Goal: Transaction & Acquisition: Purchase product/service

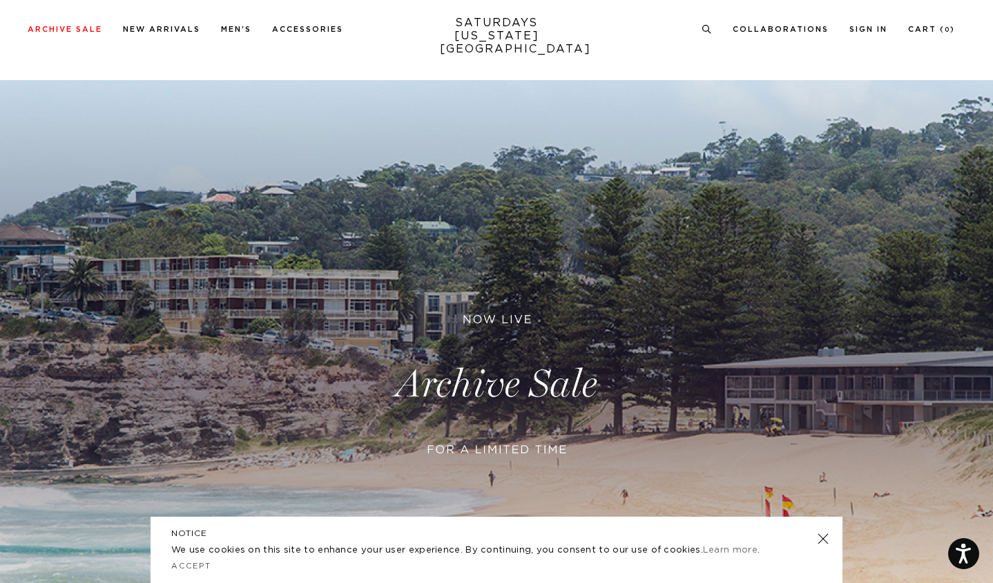
scroll to position [6, 0]
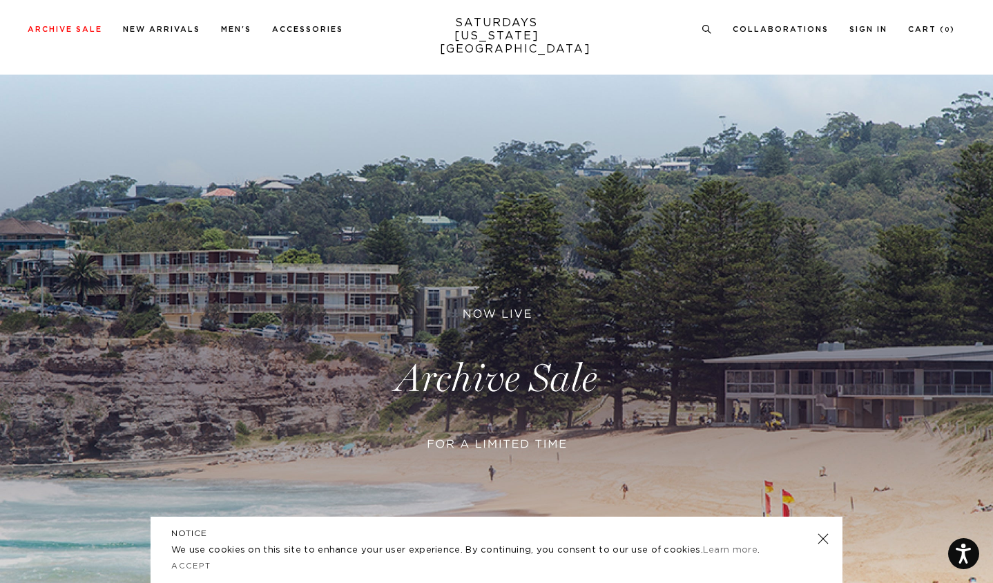
click at [461, 369] on link at bounding box center [496, 379] width 993 height 608
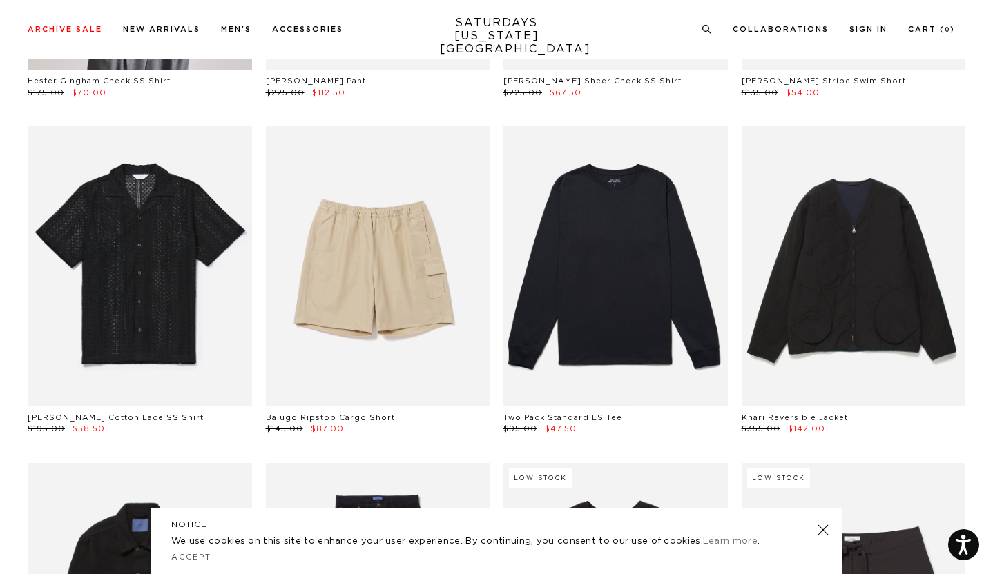
scroll to position [1066, 0]
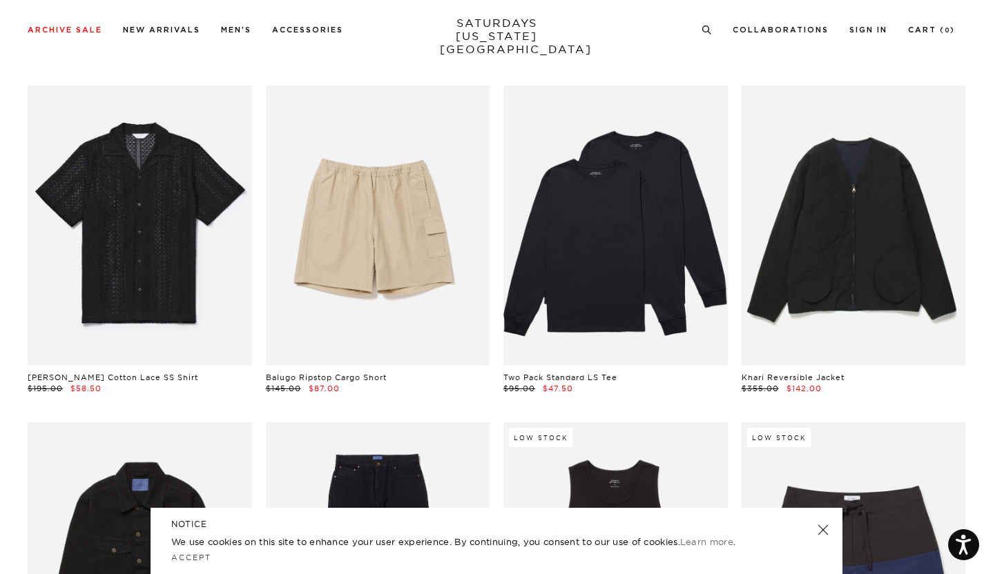
click at [822, 527] on link at bounding box center [822, 529] width 19 height 19
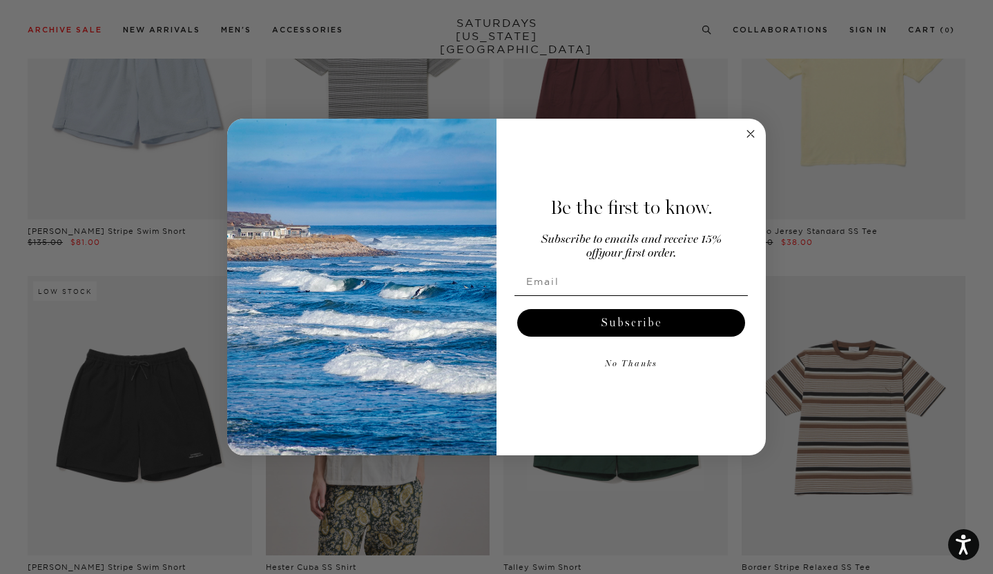
scroll to position [2259, 0]
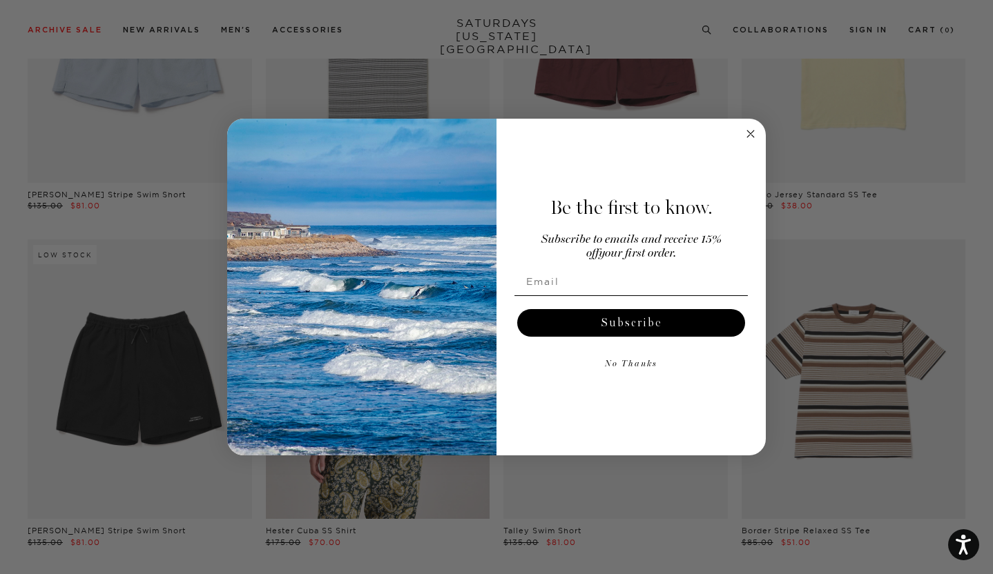
click at [752, 137] on circle "Close dialog" at bounding box center [751, 134] width 16 height 16
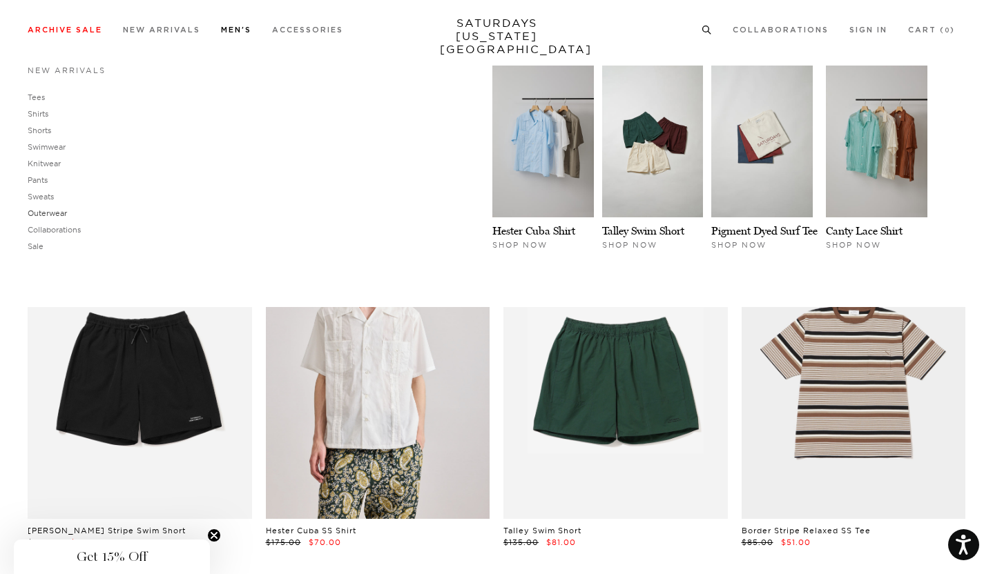
click at [61, 216] on link "Outerwear" at bounding box center [47, 213] width 39 height 10
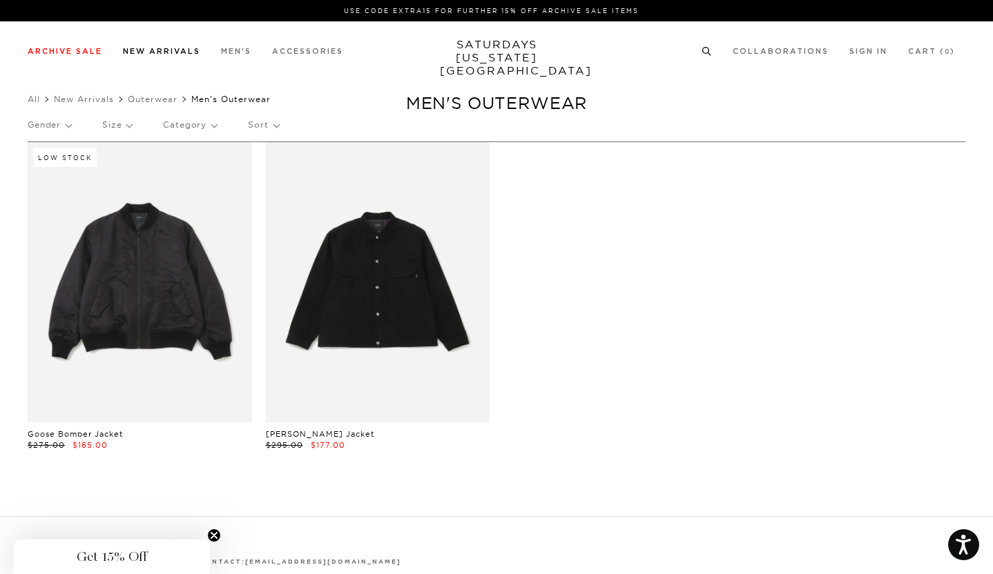
click at [181, 55] on link "New Arrivals" at bounding box center [161, 52] width 77 height 8
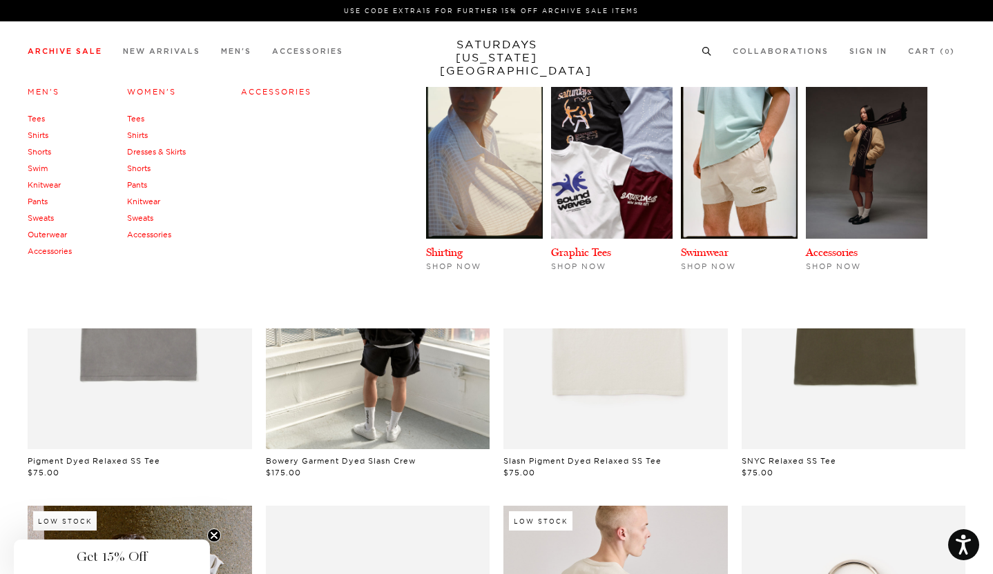
click at [60, 233] on link "Outerwear" at bounding box center [47, 235] width 39 height 10
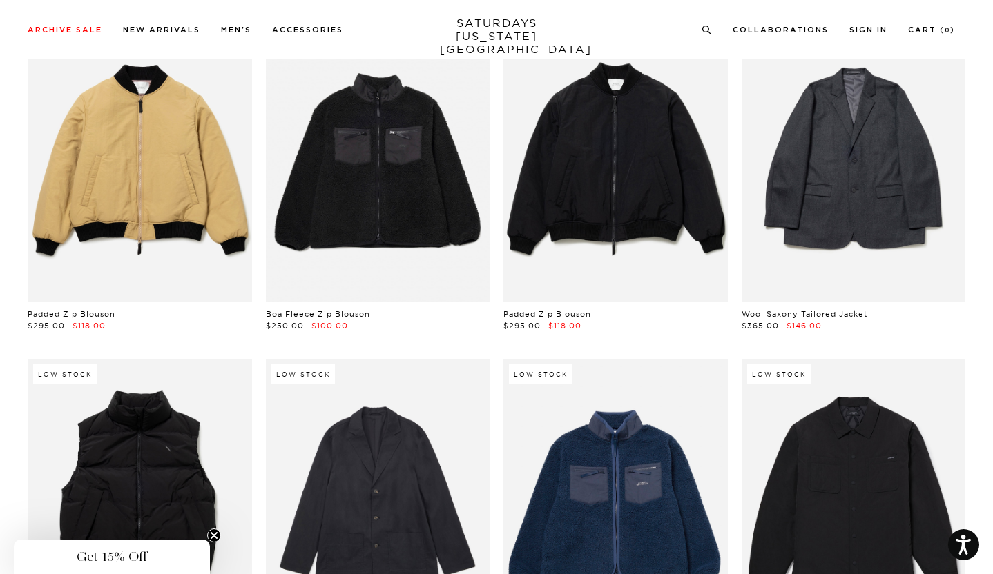
scroll to position [1326, 1]
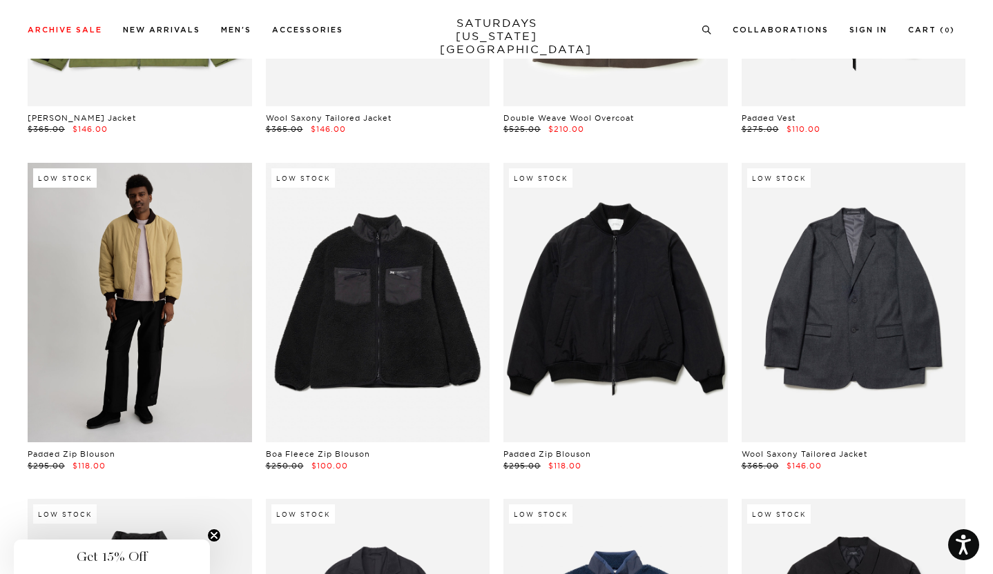
click at [162, 264] on link at bounding box center [140, 303] width 224 height 280
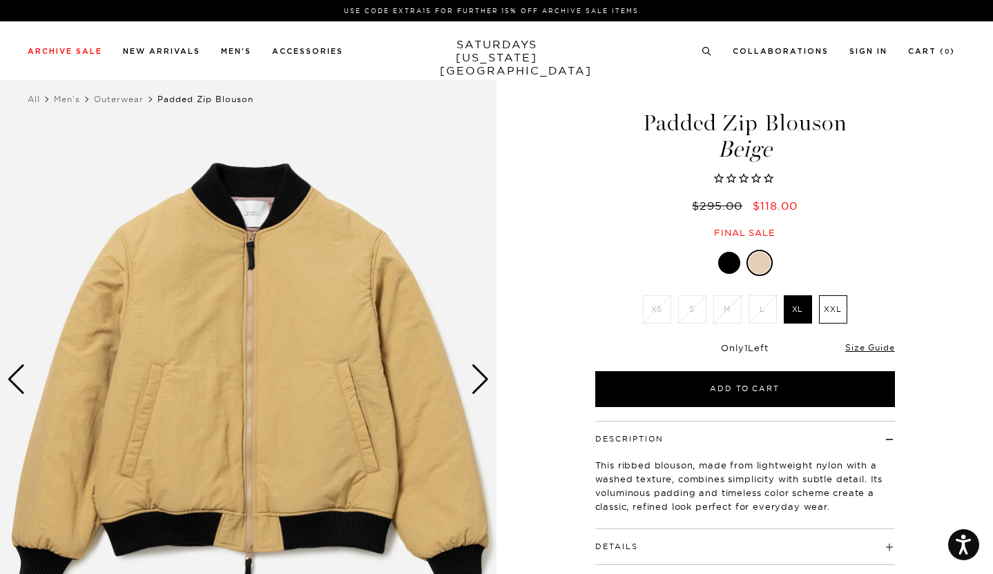
click at [477, 378] on div "Next slide" at bounding box center [480, 379] width 19 height 30
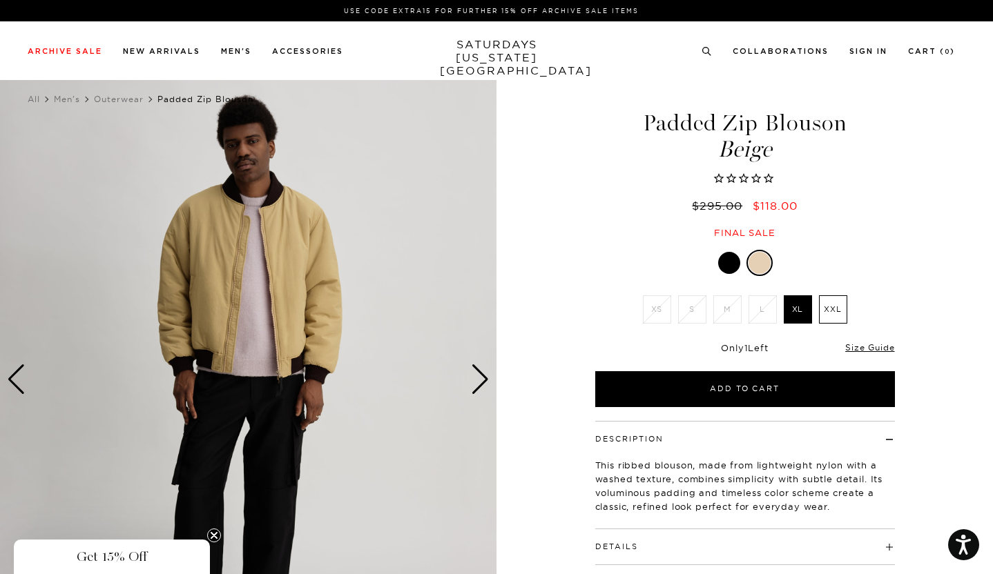
click at [477, 378] on div "Next slide" at bounding box center [480, 379] width 19 height 30
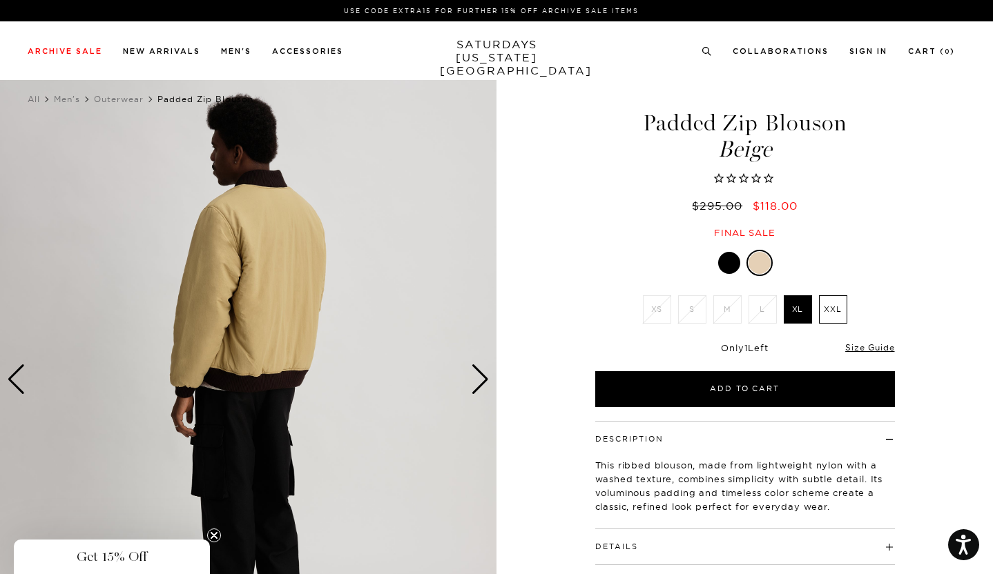
click at [477, 378] on div "Next slide" at bounding box center [480, 379] width 19 height 30
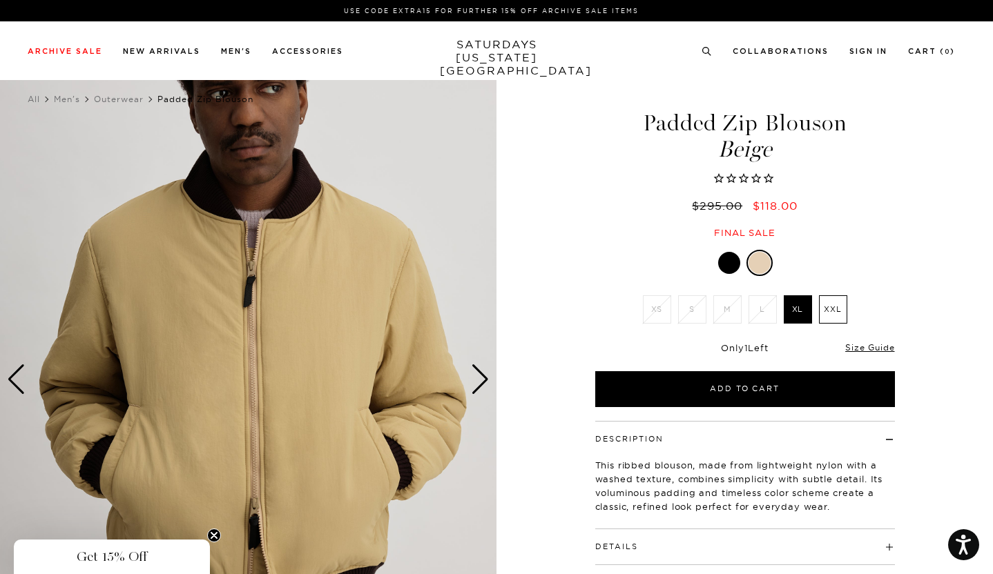
click at [477, 378] on div "Next slide" at bounding box center [480, 379] width 19 height 30
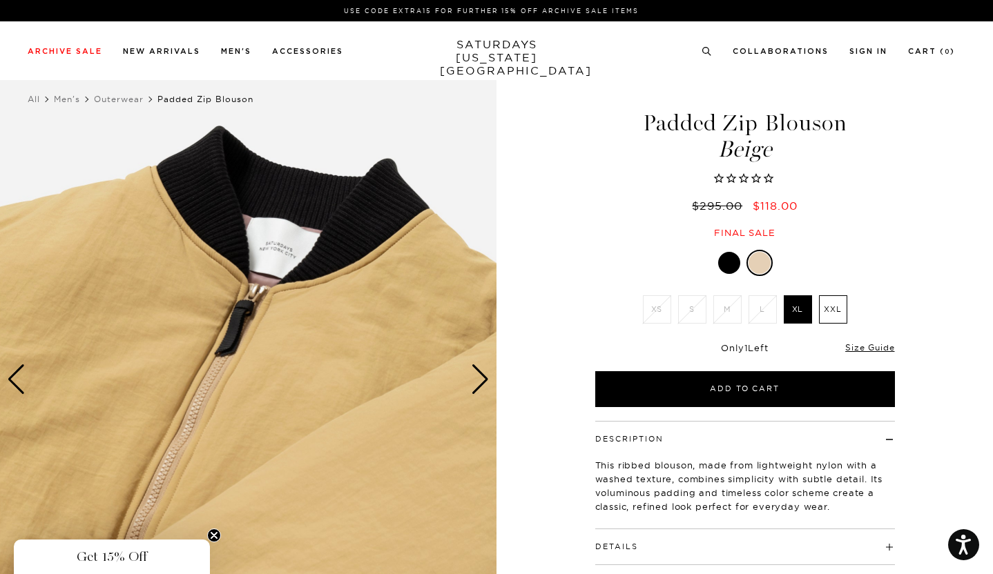
click at [477, 378] on div "Next slide" at bounding box center [480, 379] width 19 height 30
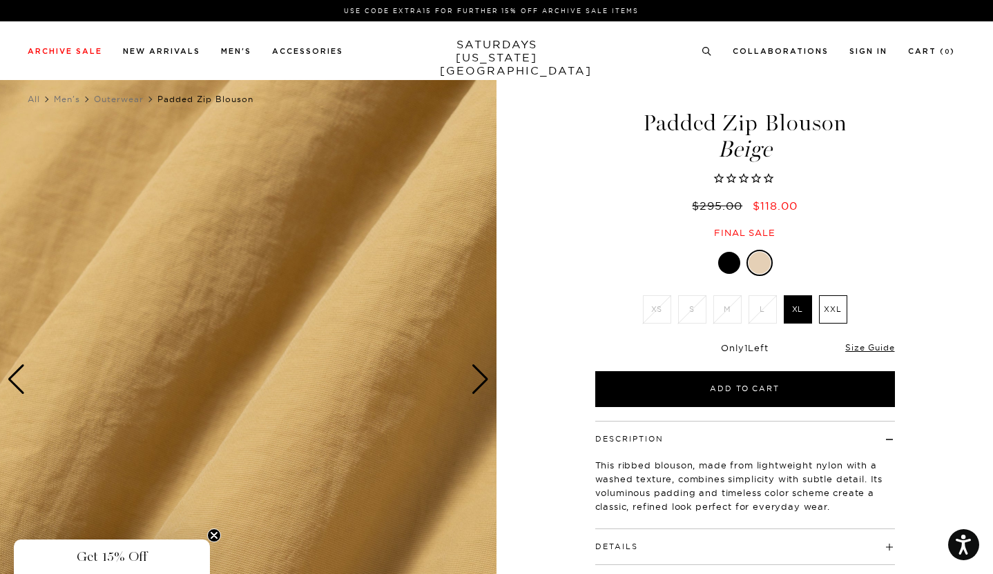
click at [477, 378] on div "Next slide" at bounding box center [480, 379] width 19 height 30
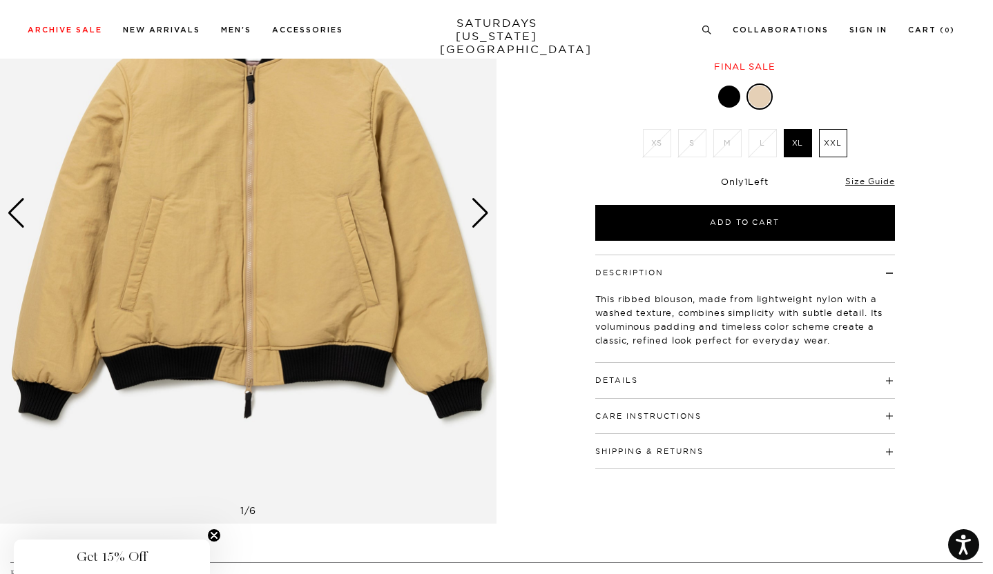
scroll to position [170, 0]
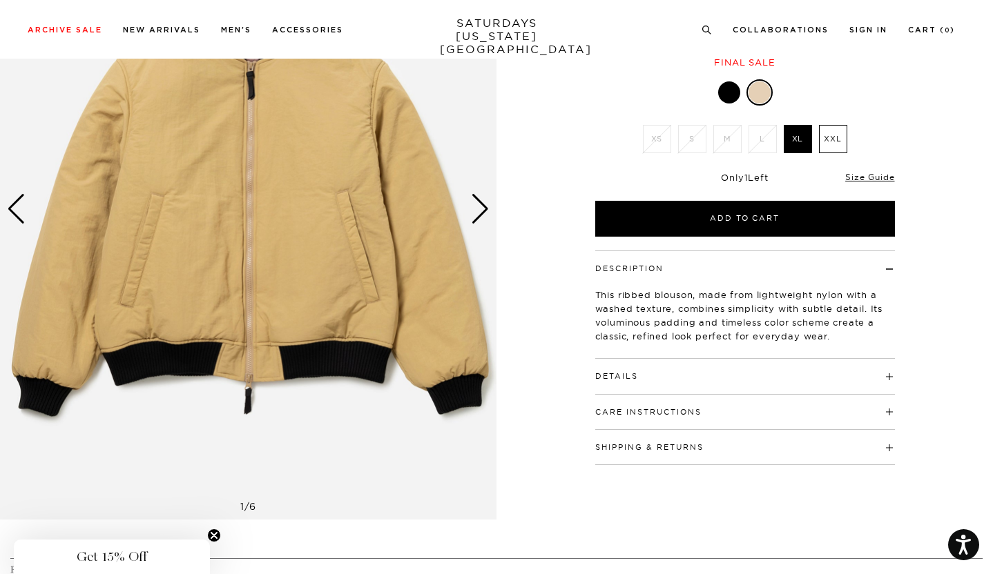
click at [615, 373] on button "Details" at bounding box center [616, 377] width 43 height 8
click at [634, 470] on div "Care Instructions Do not wash Do not bleach Do not tumble dry Do not iron Dry c…" at bounding box center [745, 467] width 300 height 35
click at [633, 465] on button "Care Instructions" at bounding box center [648, 468] width 106 height 8
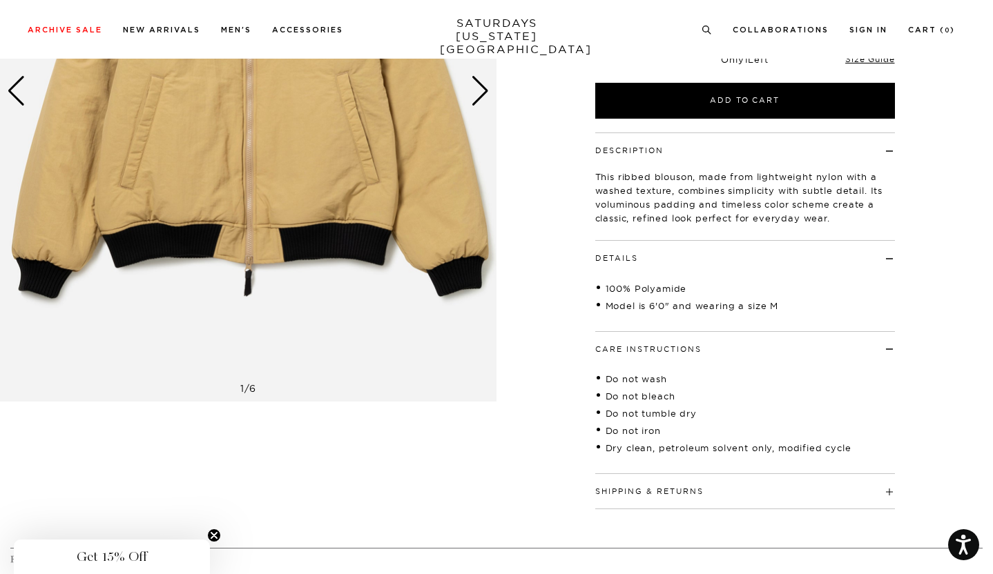
scroll to position [297, 0]
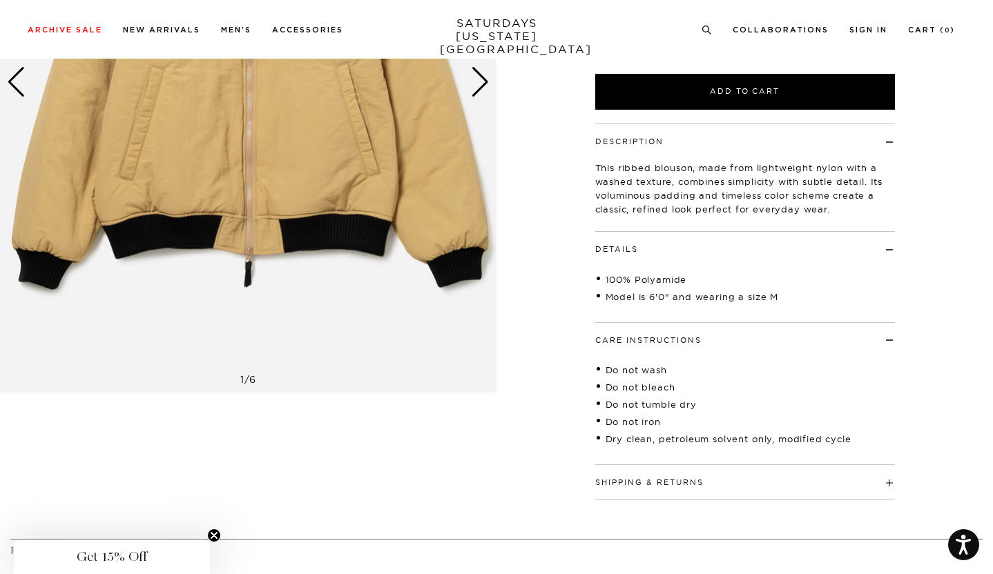
click at [609, 485] on h4 "Shipping & Returns" at bounding box center [745, 476] width 300 height 23
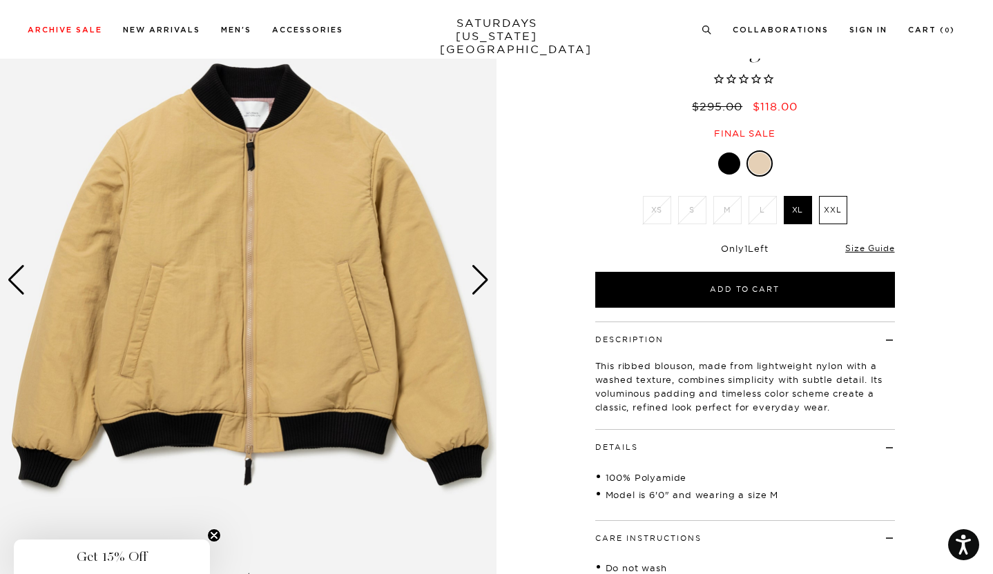
scroll to position [64, 0]
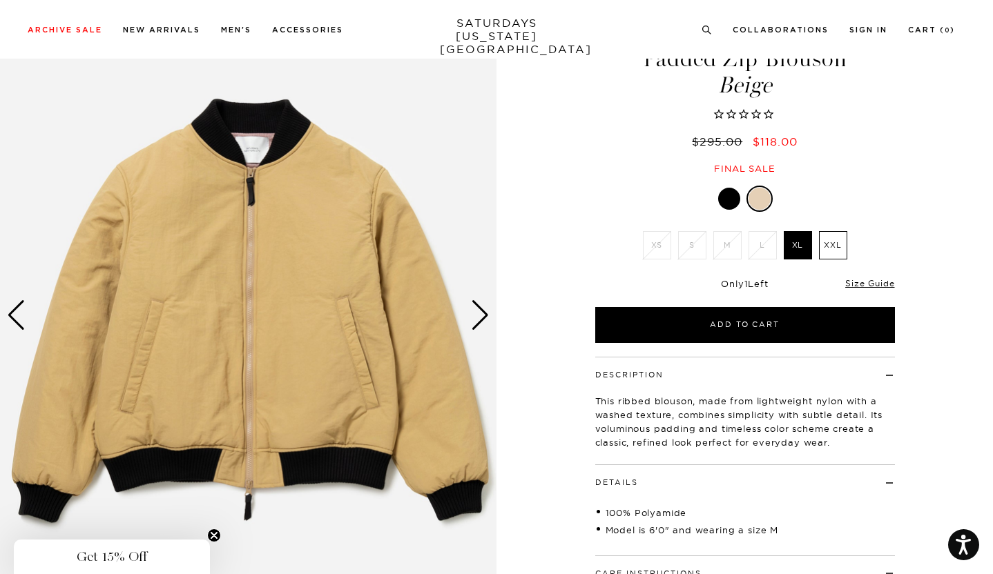
click at [486, 323] on div "Next slide" at bounding box center [480, 315] width 19 height 30
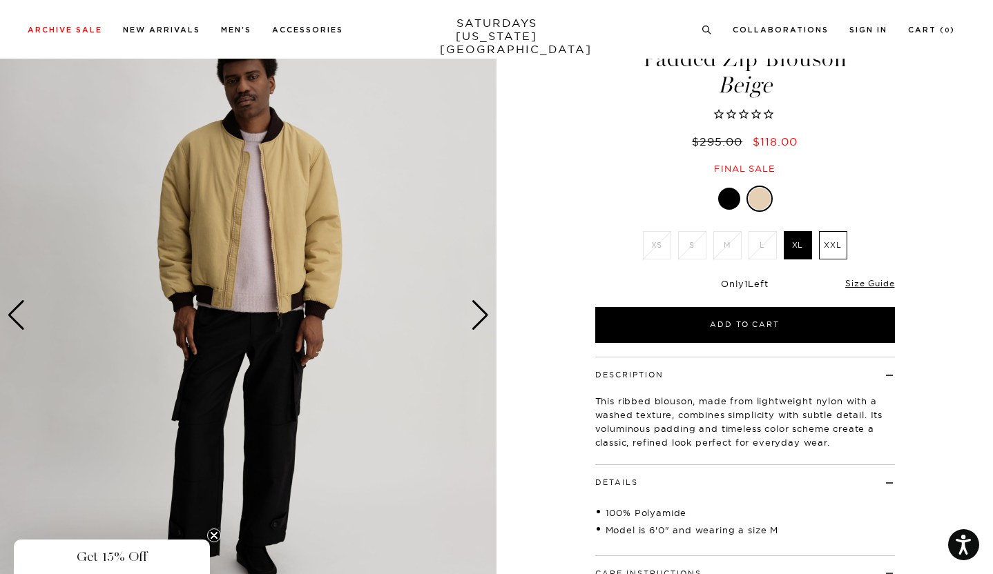
click at [486, 323] on div "Next slide" at bounding box center [480, 315] width 19 height 30
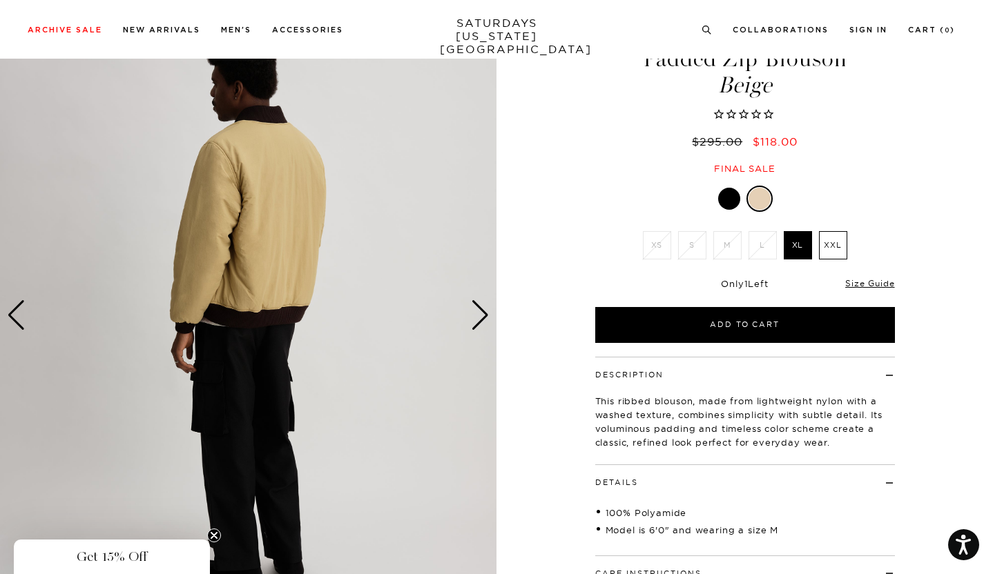
click at [480, 313] on div "Next slide" at bounding box center [480, 315] width 19 height 30
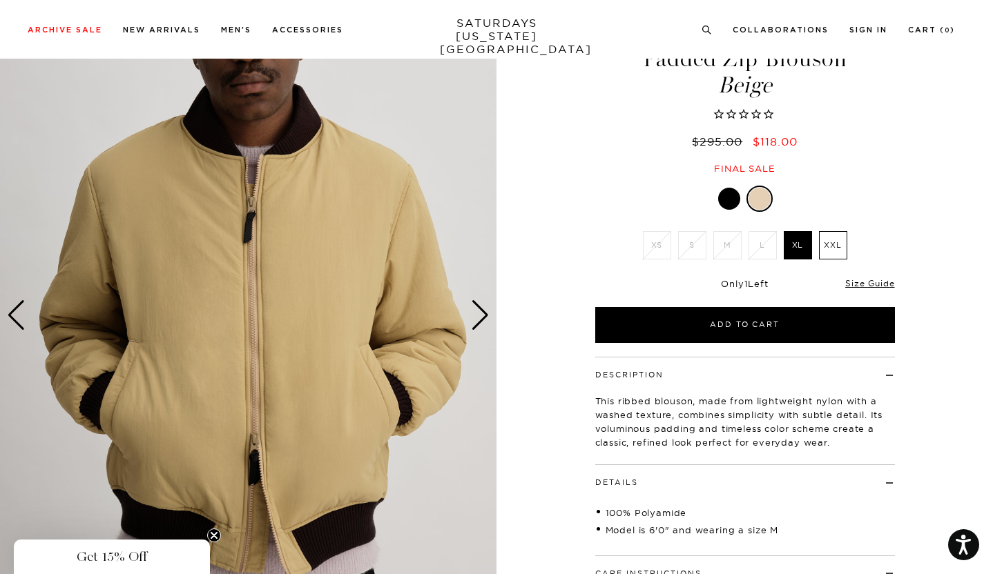
click at [480, 313] on div "Next slide" at bounding box center [480, 315] width 19 height 30
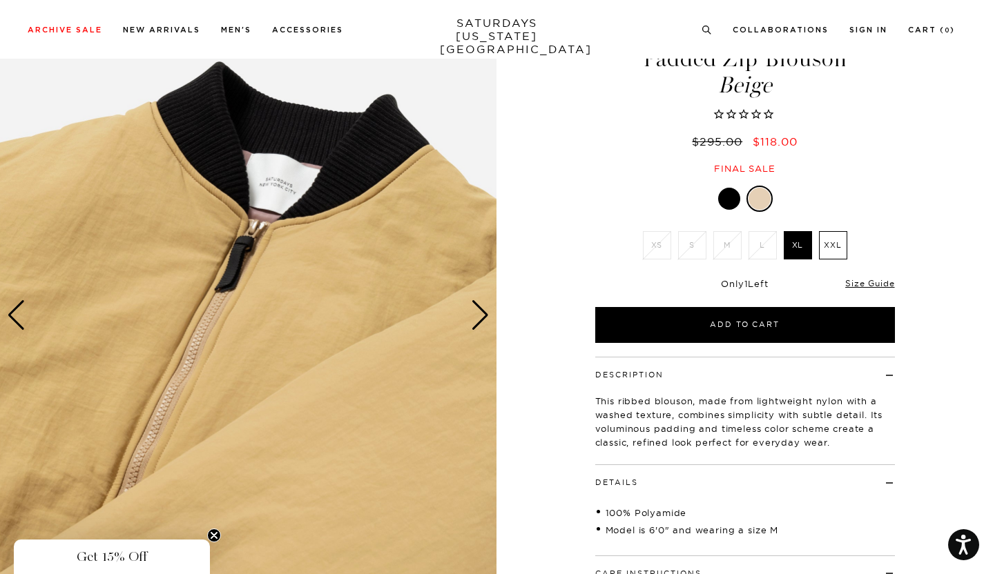
click at [480, 313] on div "Next slide" at bounding box center [480, 315] width 19 height 30
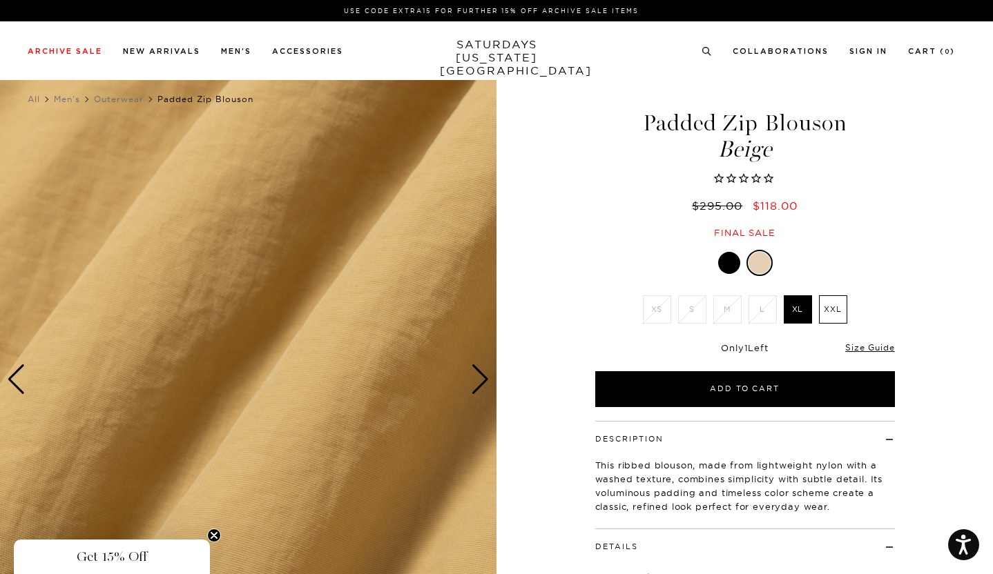
scroll to position [0, 0]
click at [518, 47] on link "SATURDAYS NEW YORK CITY" at bounding box center [497, 57] width 114 height 39
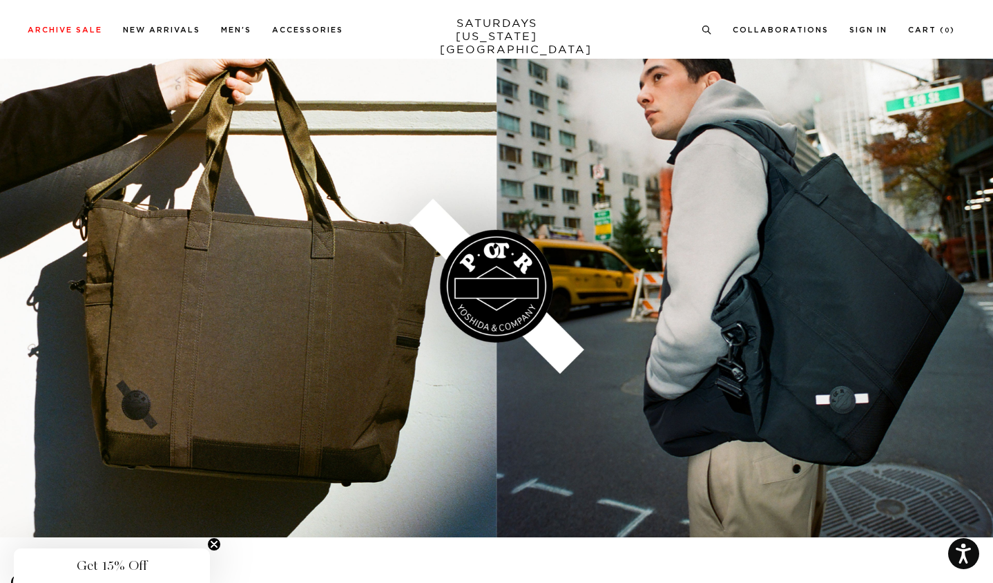
scroll to position [2104, 0]
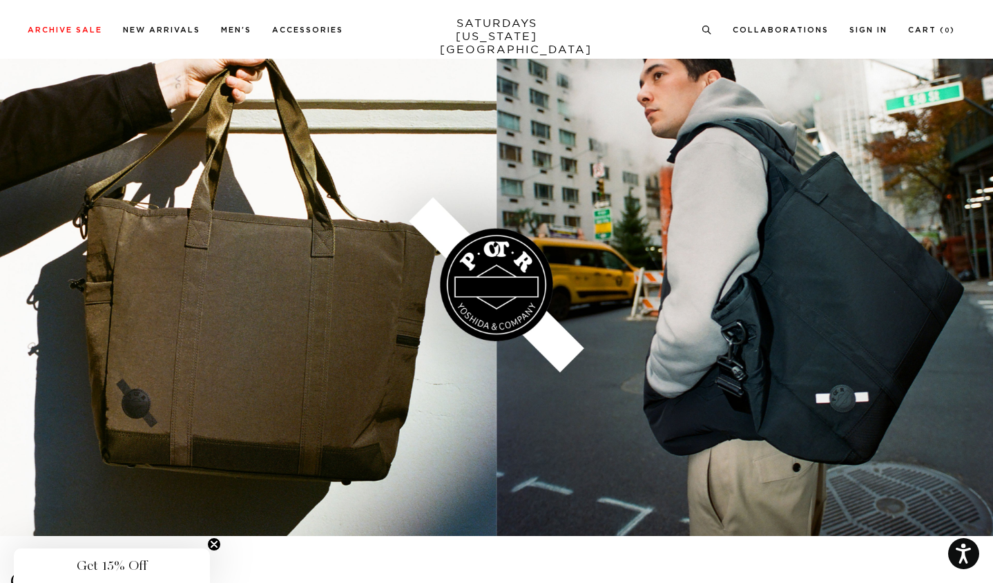
click at [514, 278] on link at bounding box center [496, 284] width 993 height 502
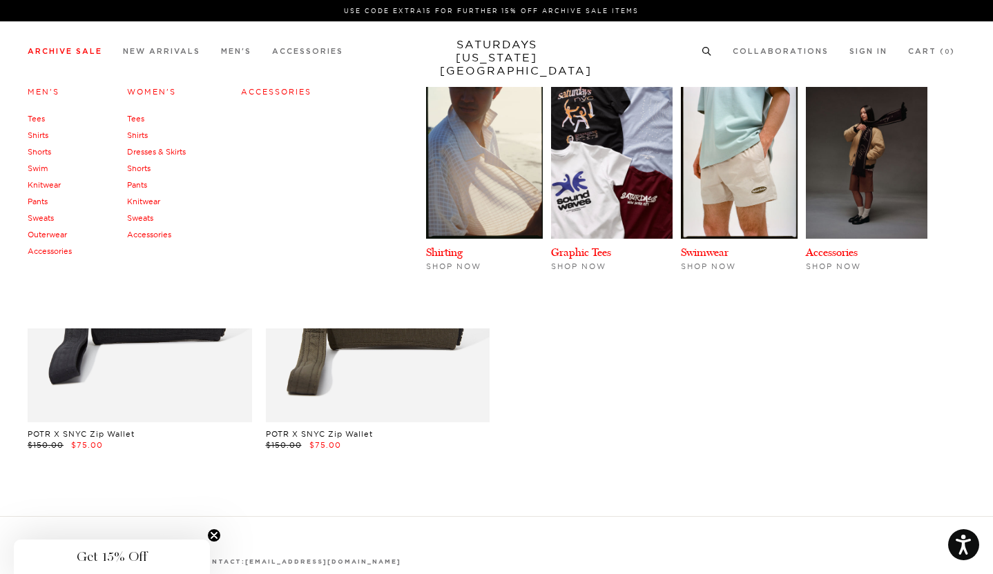
click at [265, 95] on link "Accessories" at bounding box center [276, 92] width 70 height 10
